Goal: Check status: Check status

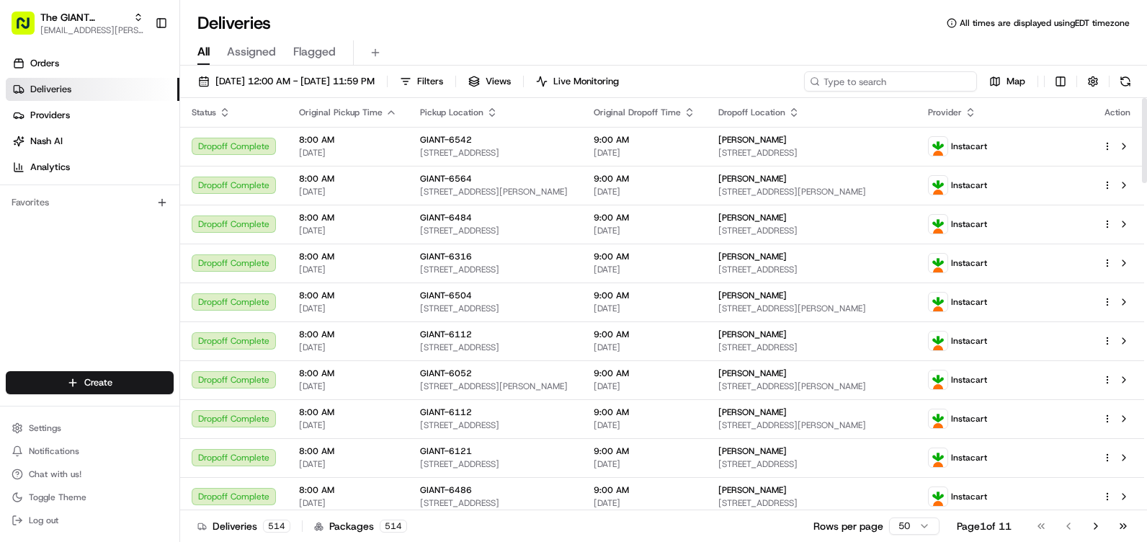
click at [890, 73] on input at bounding box center [890, 81] width 173 height 20
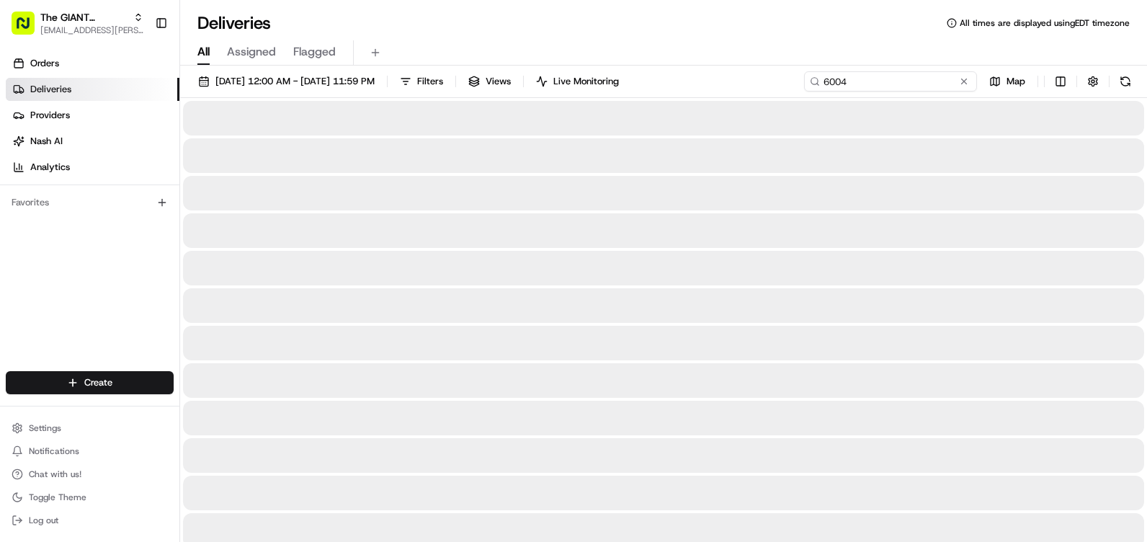
type input "6004"
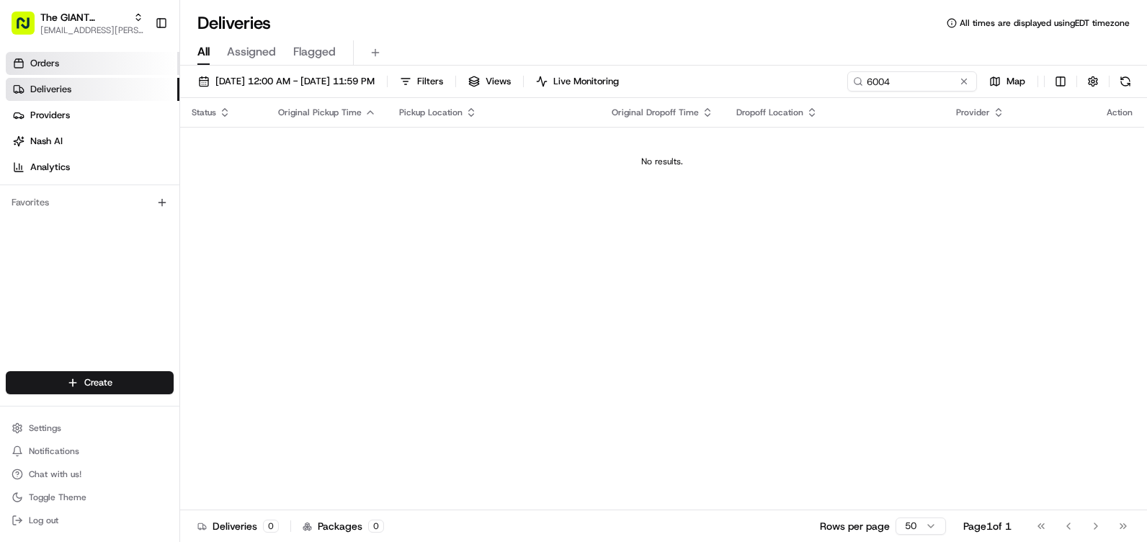
click at [113, 70] on link "Orders" at bounding box center [93, 63] width 174 height 23
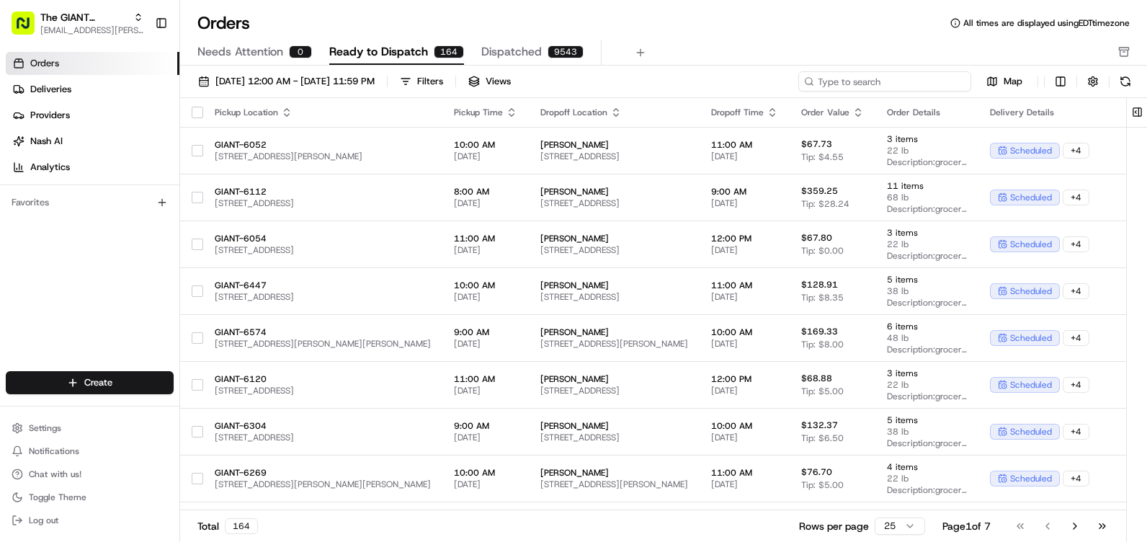
click at [875, 80] on input at bounding box center [884, 81] width 173 height 20
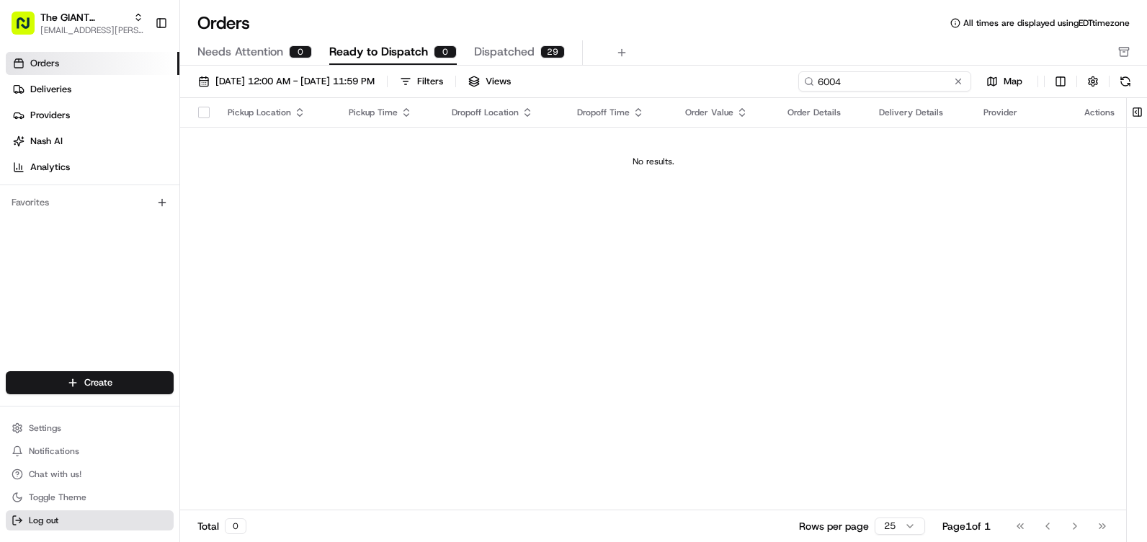
type input "6004"
click at [29, 527] on button "Log out" at bounding box center [90, 520] width 168 height 20
